Goal: Task Accomplishment & Management: Use online tool/utility

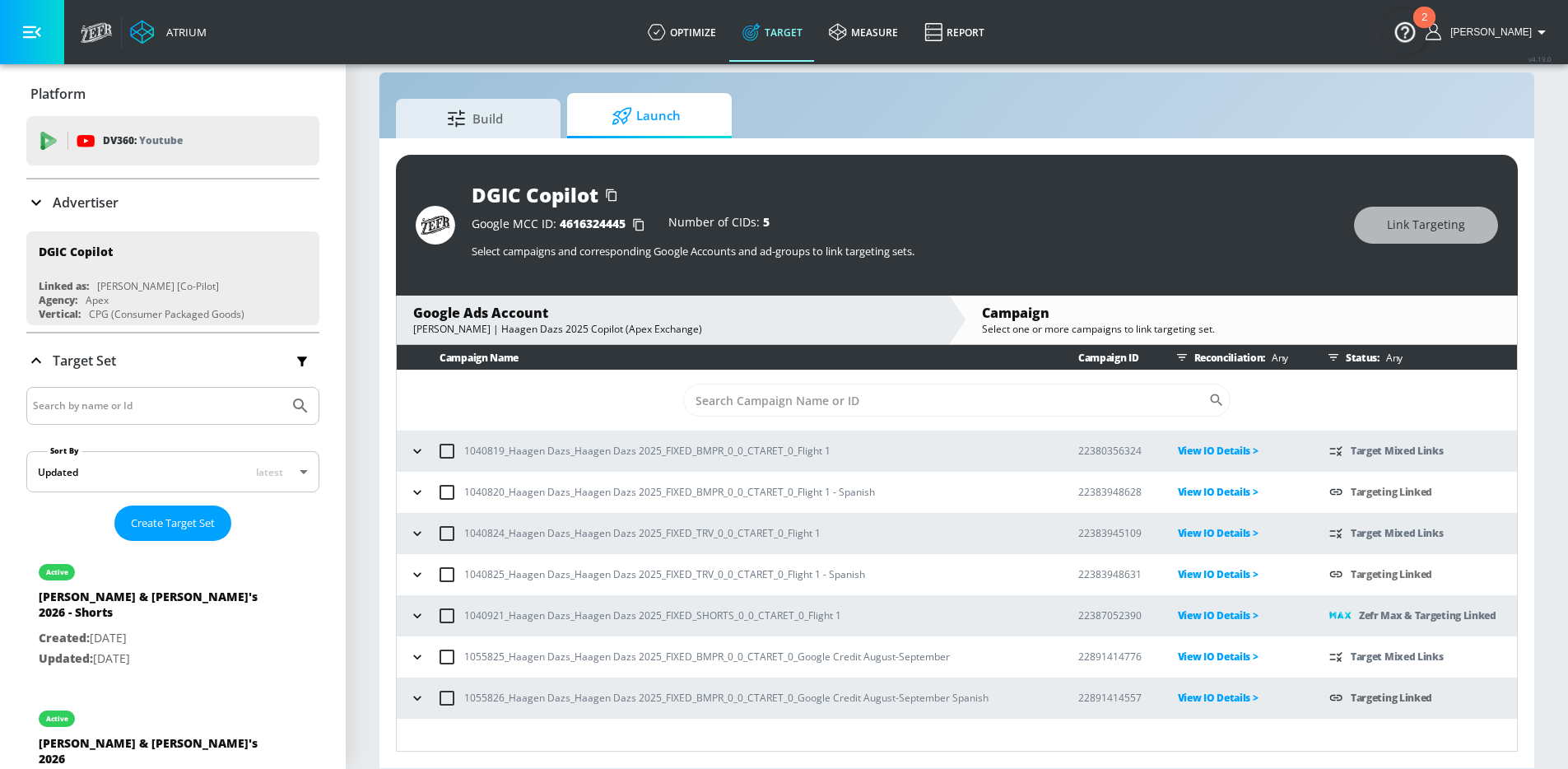
scroll to position [24, 0]
click at [127, 419] on div at bounding box center [173, 405] width 293 height 38
click at [417, 701] on icon "button" at bounding box center [418, 698] width 17 height 17
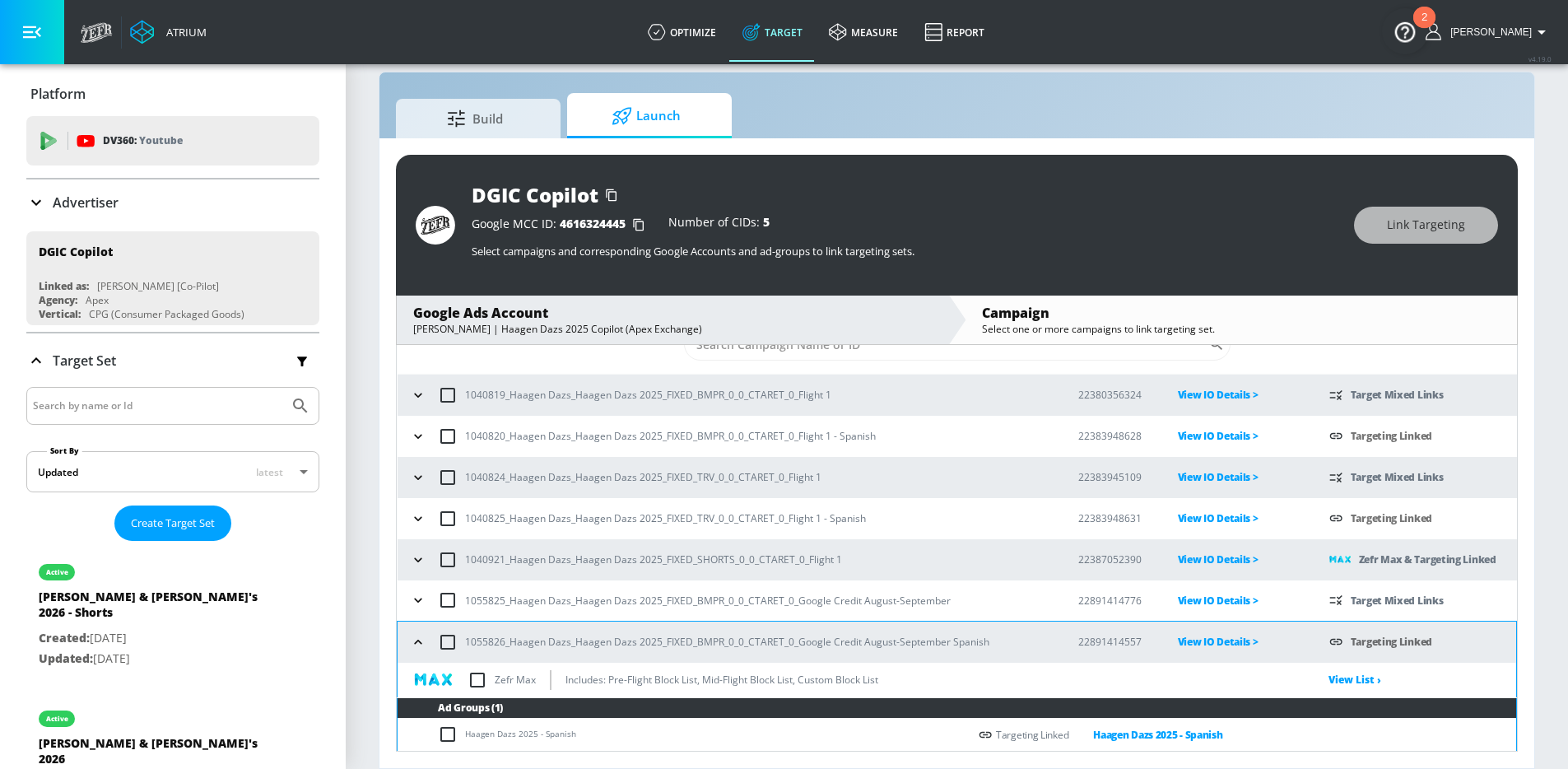
scroll to position [56, 0]
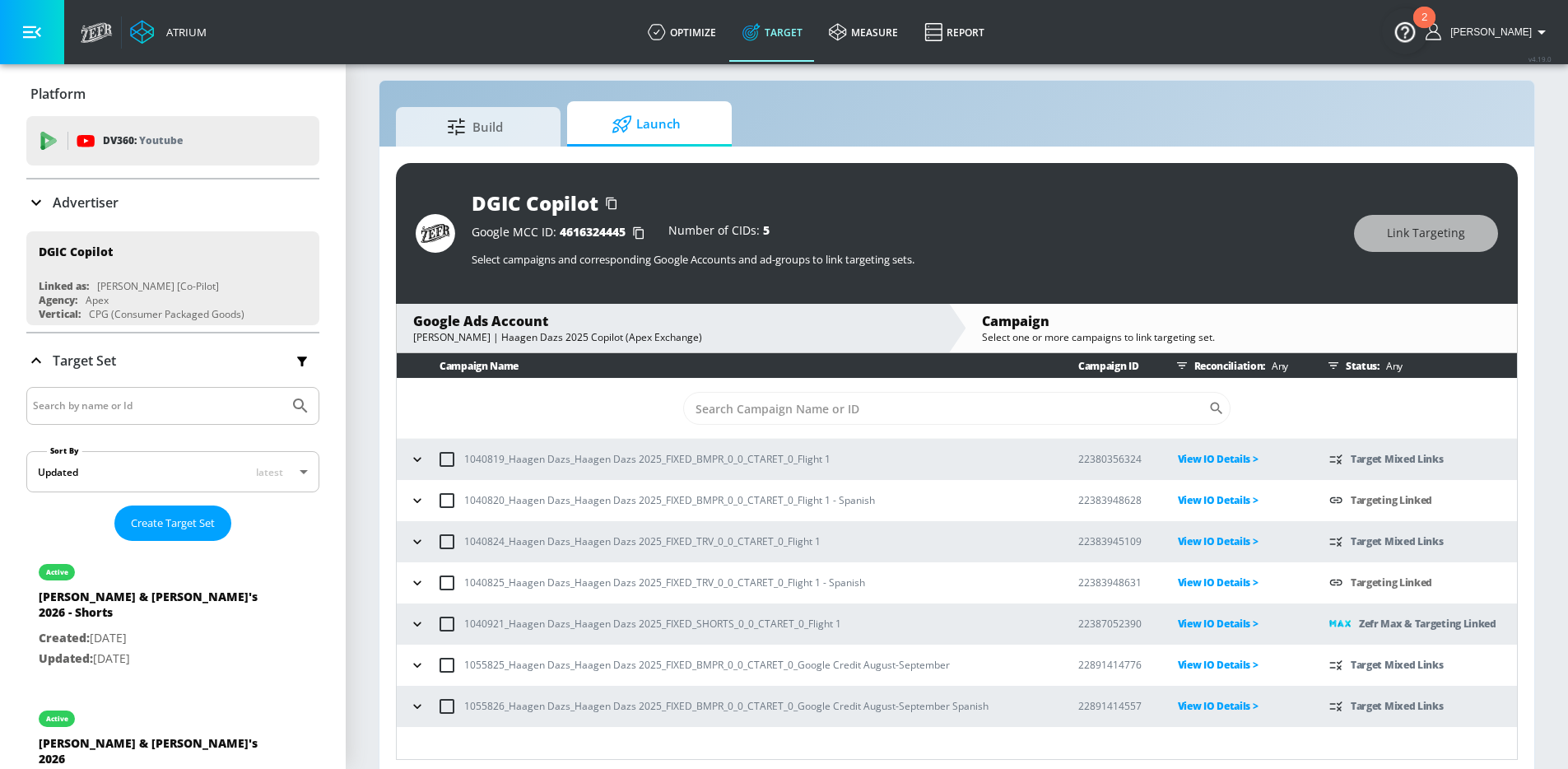
scroll to position [24, 0]
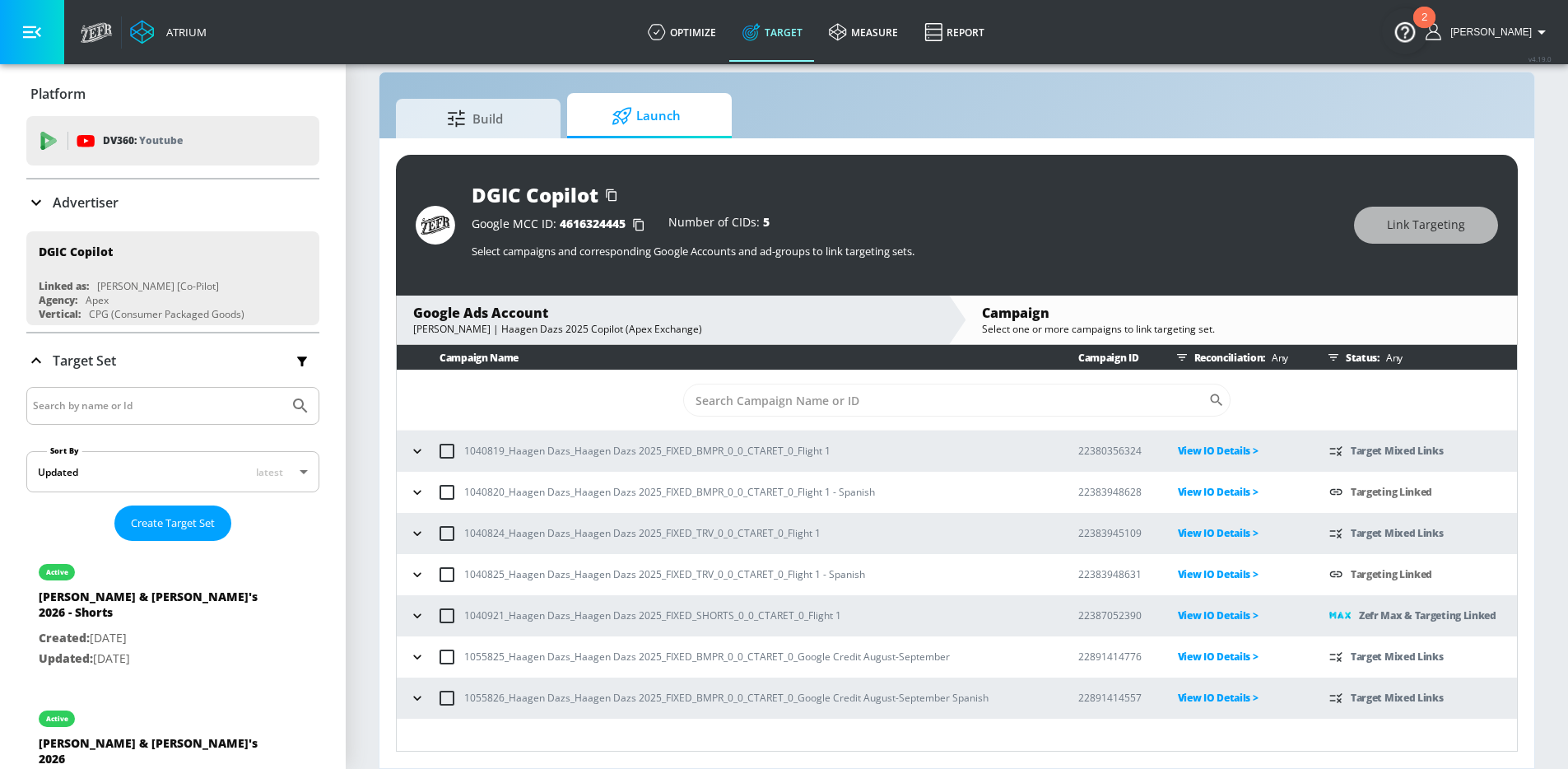
click at [415, 698] on icon "button" at bounding box center [418, 698] width 17 height 17
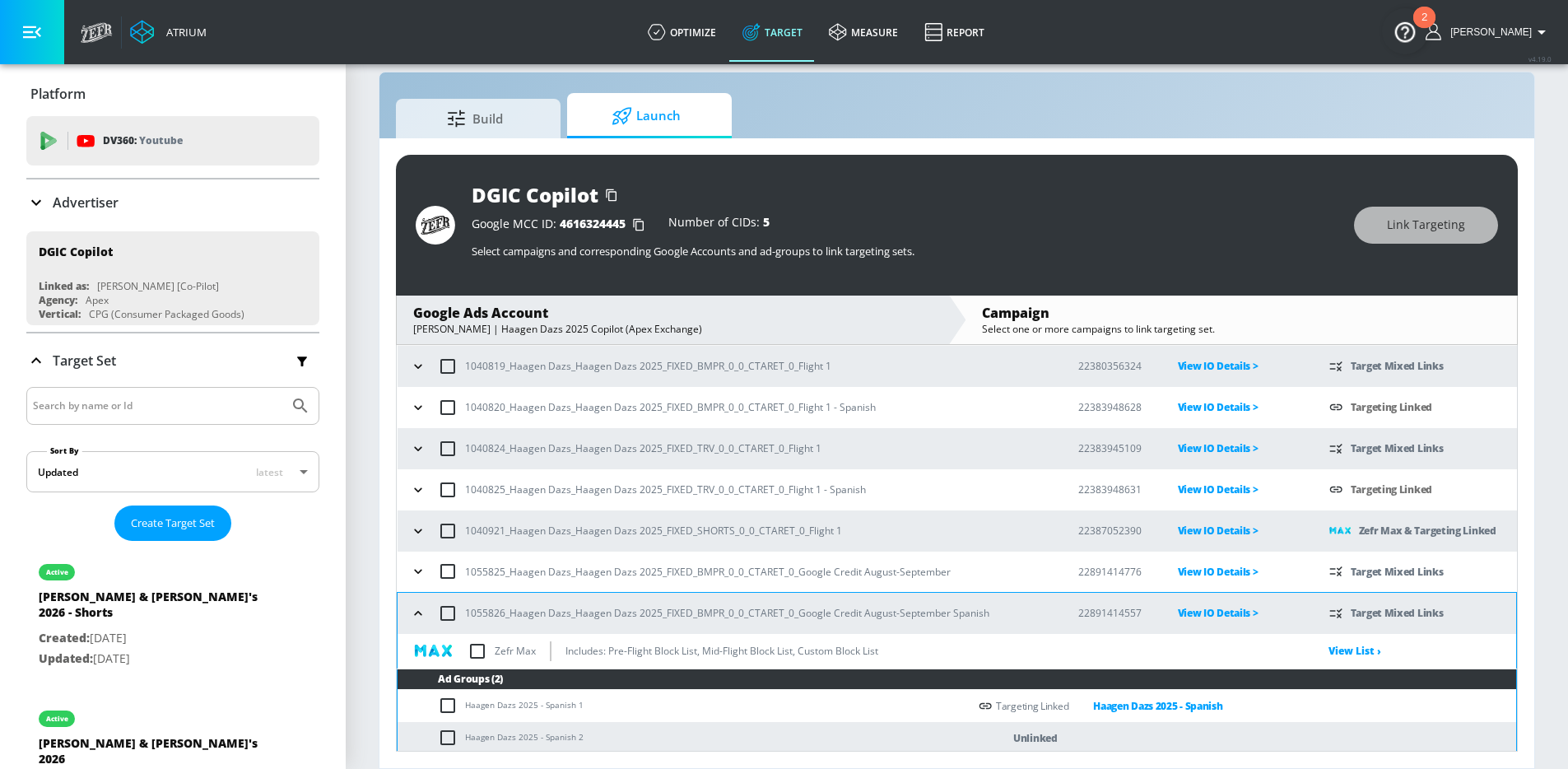
scroll to position [89, 0]
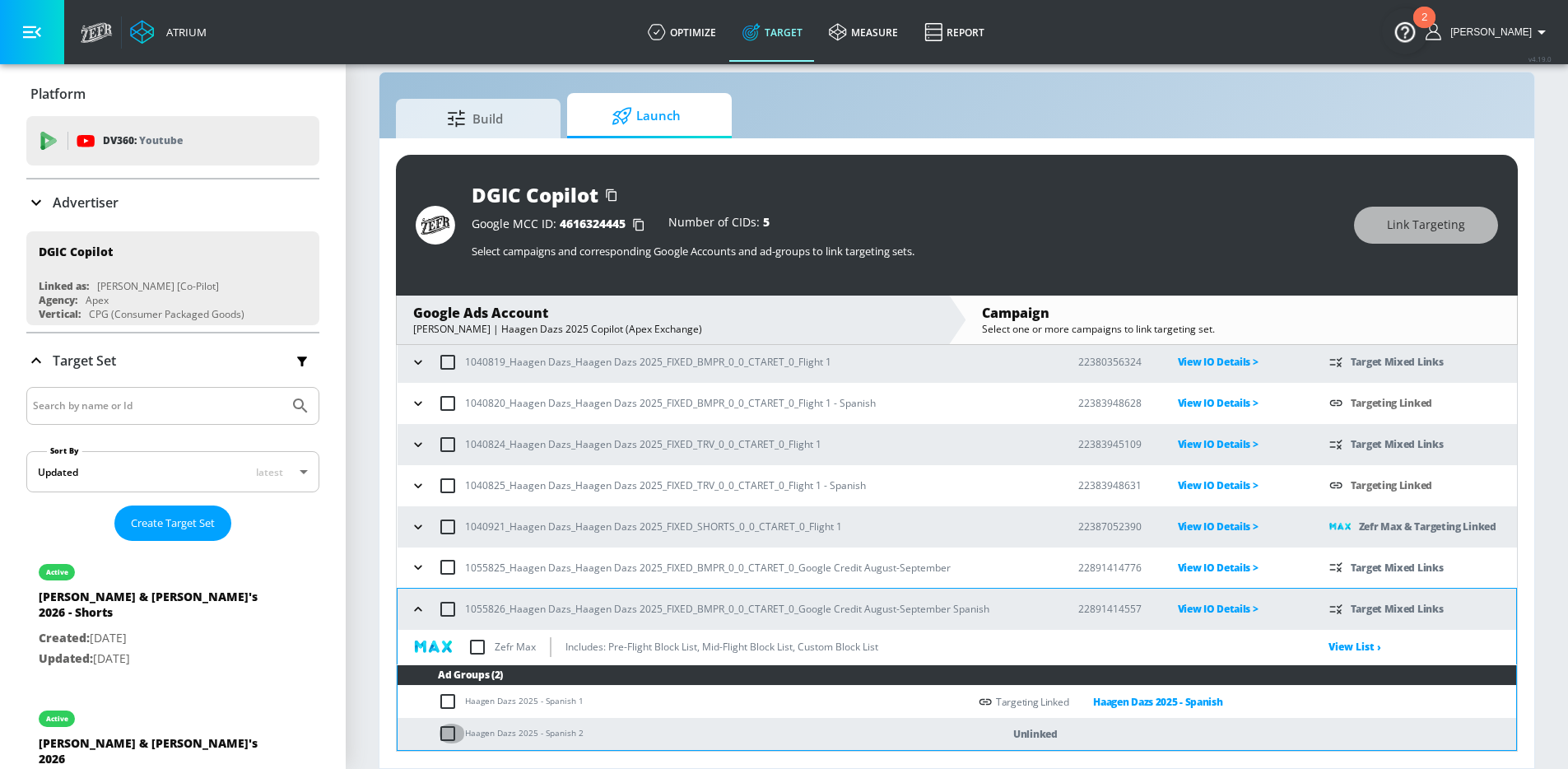
click at [441, 735] on input "checkbox" at bounding box center [452, 733] width 27 height 19
checkbox input "true"
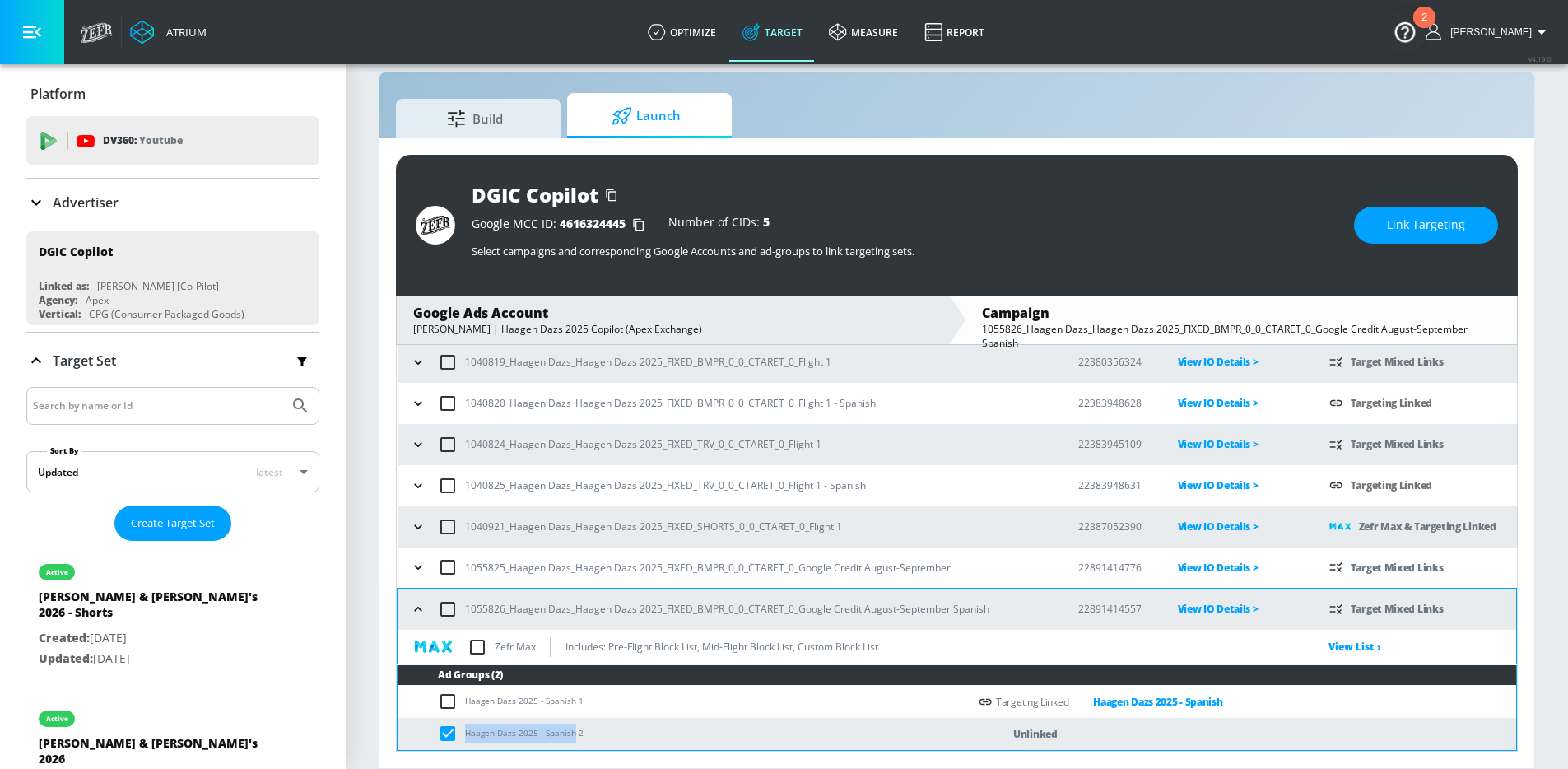
drag, startPoint x: 571, startPoint y: 733, endPoint x: 467, endPoint y: 733, distance: 104.0
click at [467, 733] on td "Haagen Dazs 2025 - Spanish 2" at bounding box center [682, 734] width 570 height 32
copy td "Haagen Dazs 2025 - Spanish"
click at [1434, 232] on span "Link Targeting" at bounding box center [1426, 225] width 78 height 20
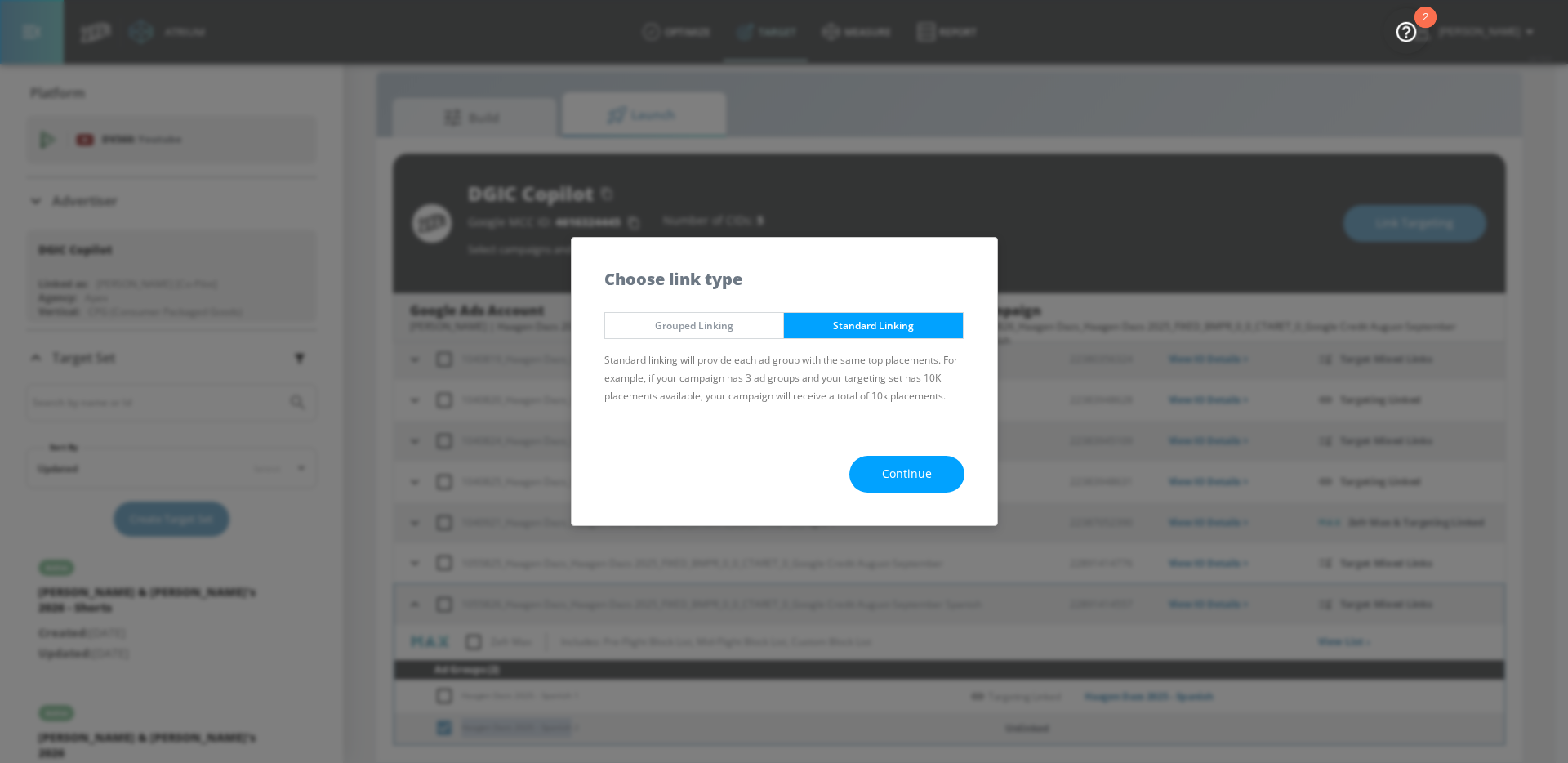
click at [924, 476] on span "Continue" at bounding box center [907, 474] width 50 height 20
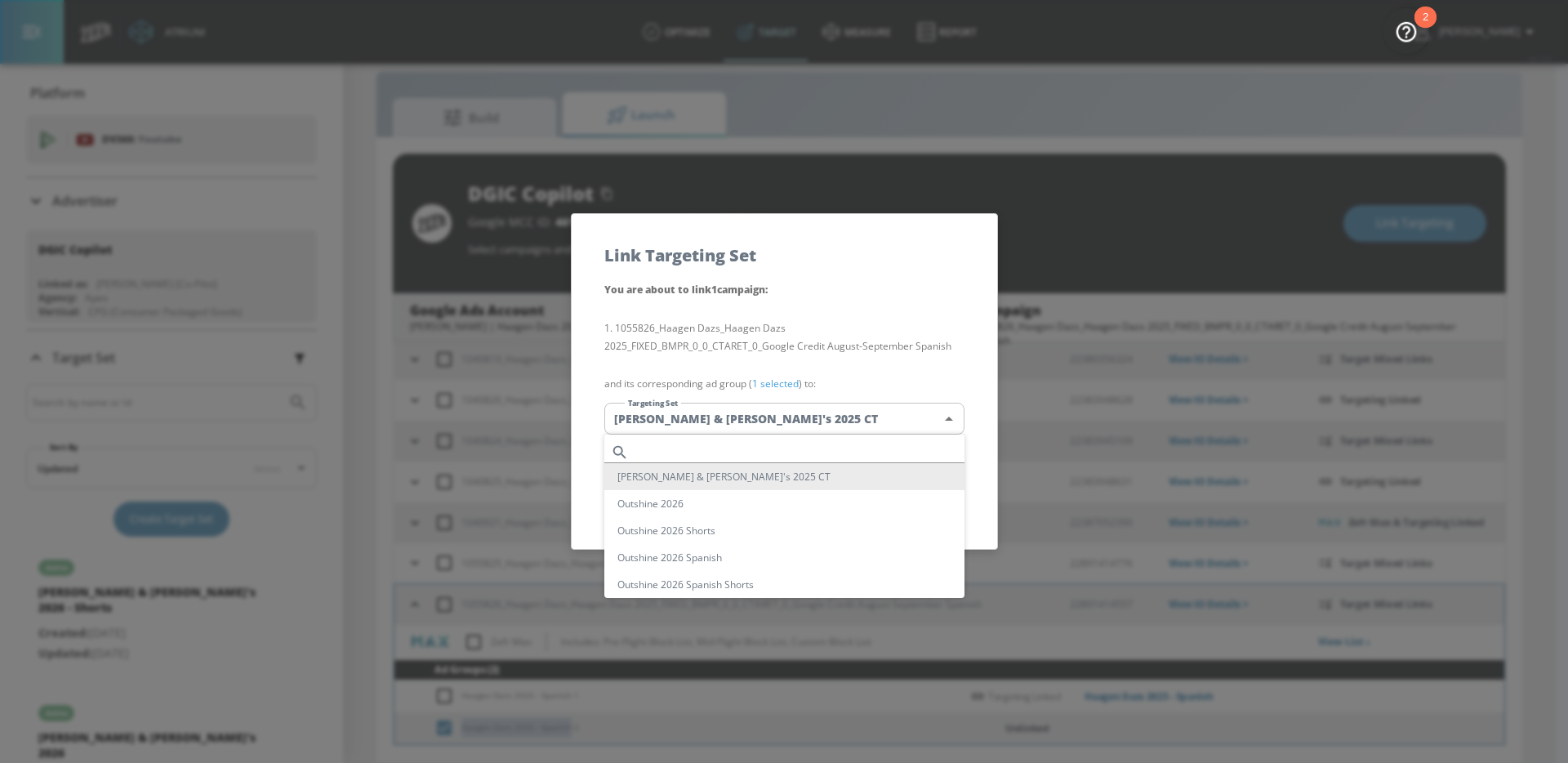
click at [840, 429] on body "Atrium optimize Target measure Report optimize Target measure Report v 4.19.0 […" at bounding box center [784, 369] width 1568 height 786
click at [817, 455] on input "text" at bounding box center [800, 452] width 329 height 22
paste input "Haagen Dazs 2025 - Spanish"
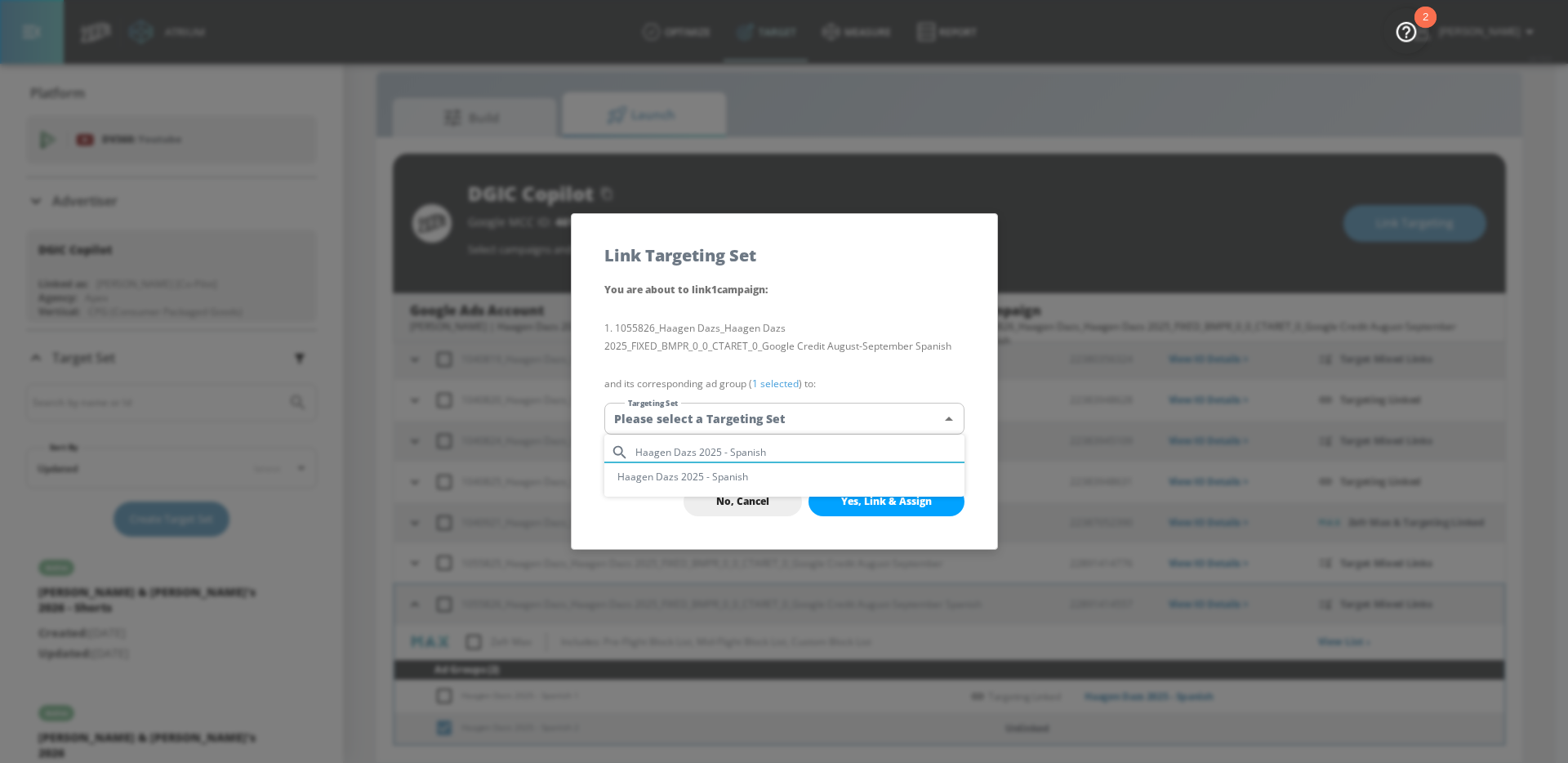
type input "Haagen Dazs 2025 - Spanish"
click at [778, 474] on li "Haagen Dazs 2025 - Spanish" at bounding box center [784, 476] width 360 height 27
type input "6f20f031-be86-46da-962e-f5658d56fc34"
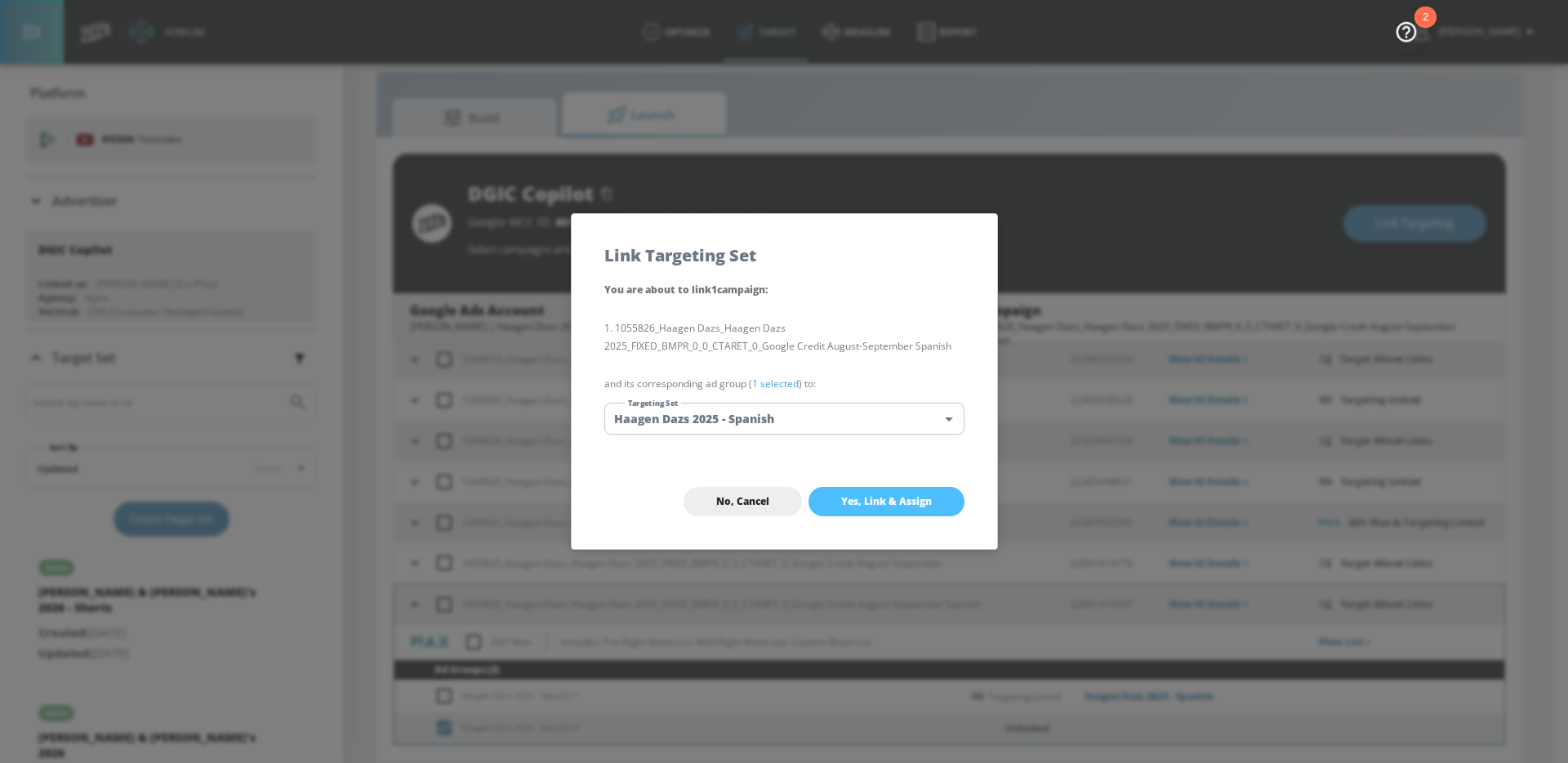
click at [897, 496] on span "Yes, Link & Assign" at bounding box center [886, 501] width 90 height 13
checkbox input "false"
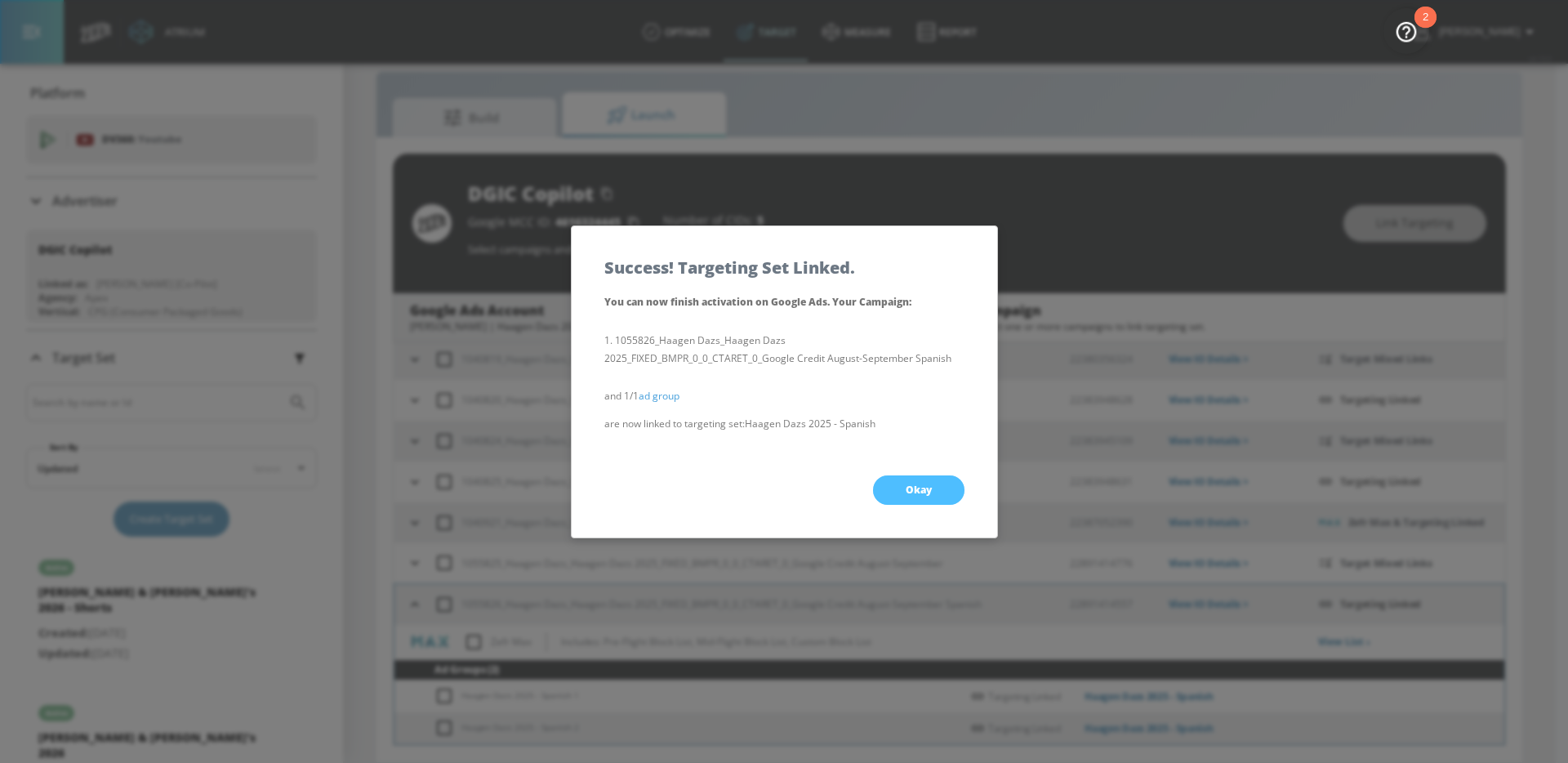
click at [927, 493] on span "Okay" at bounding box center [918, 490] width 26 height 13
